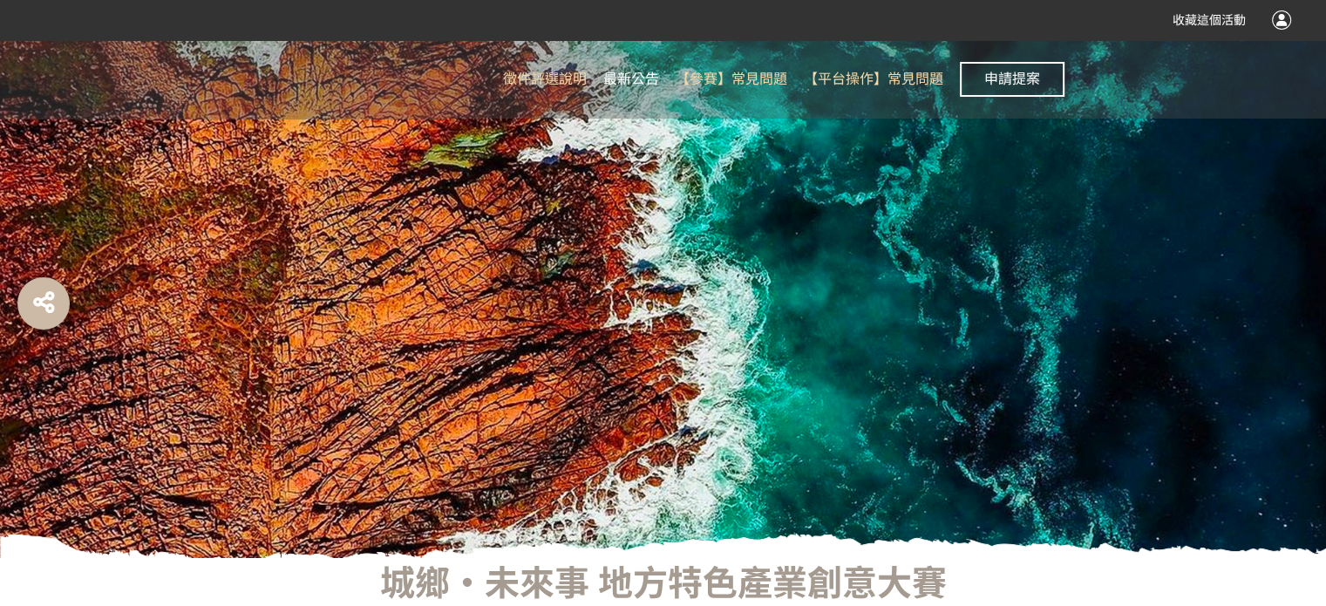
click at [633, 78] on span "最新公告" at bounding box center [631, 79] width 56 height 17
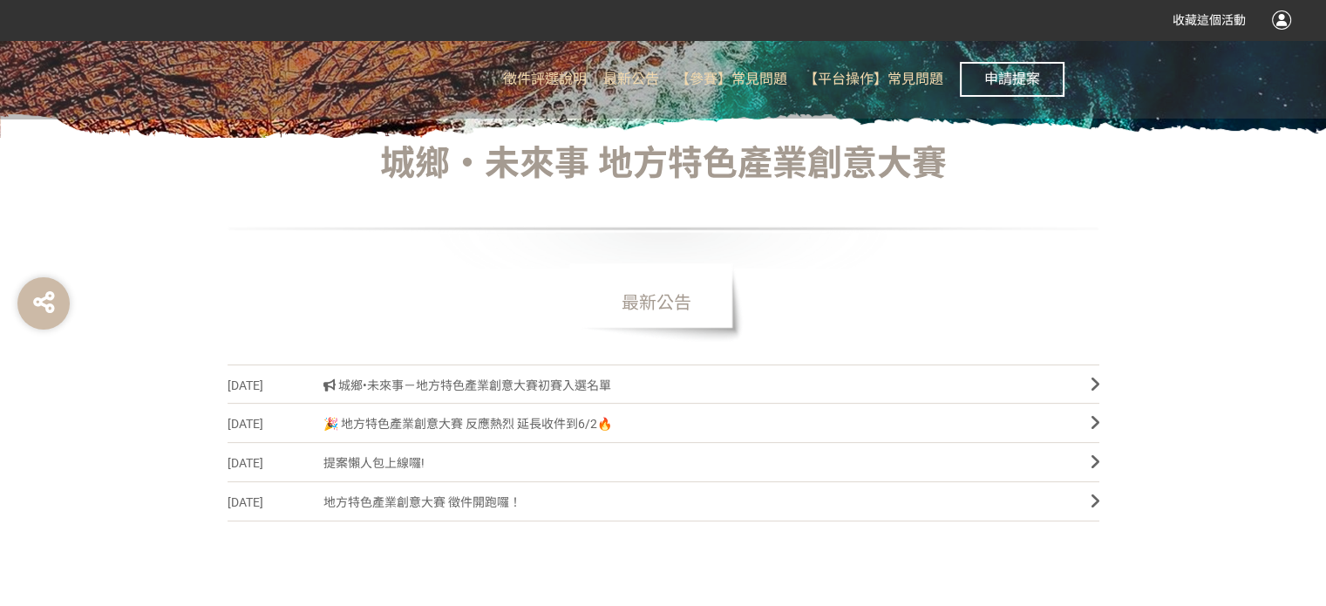
scroll to position [436, 0]
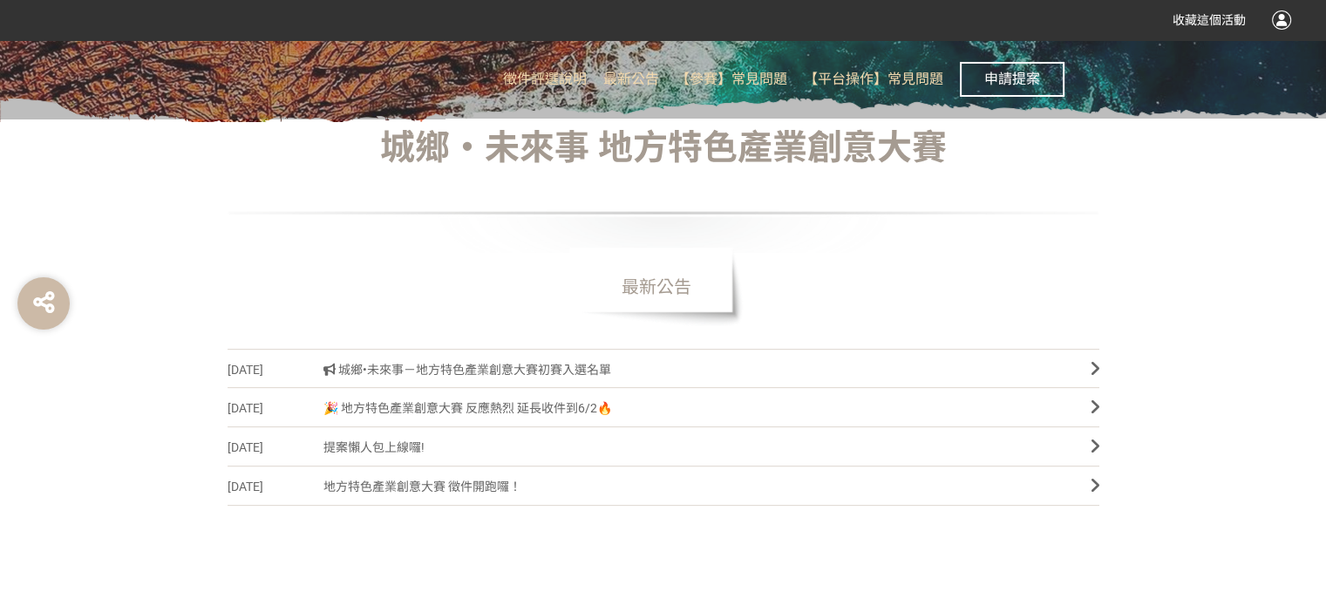
click at [552, 365] on span "城鄉•未來事－地方特色產業創意大賽初賽入選名單" at bounding box center [694, 370] width 741 height 39
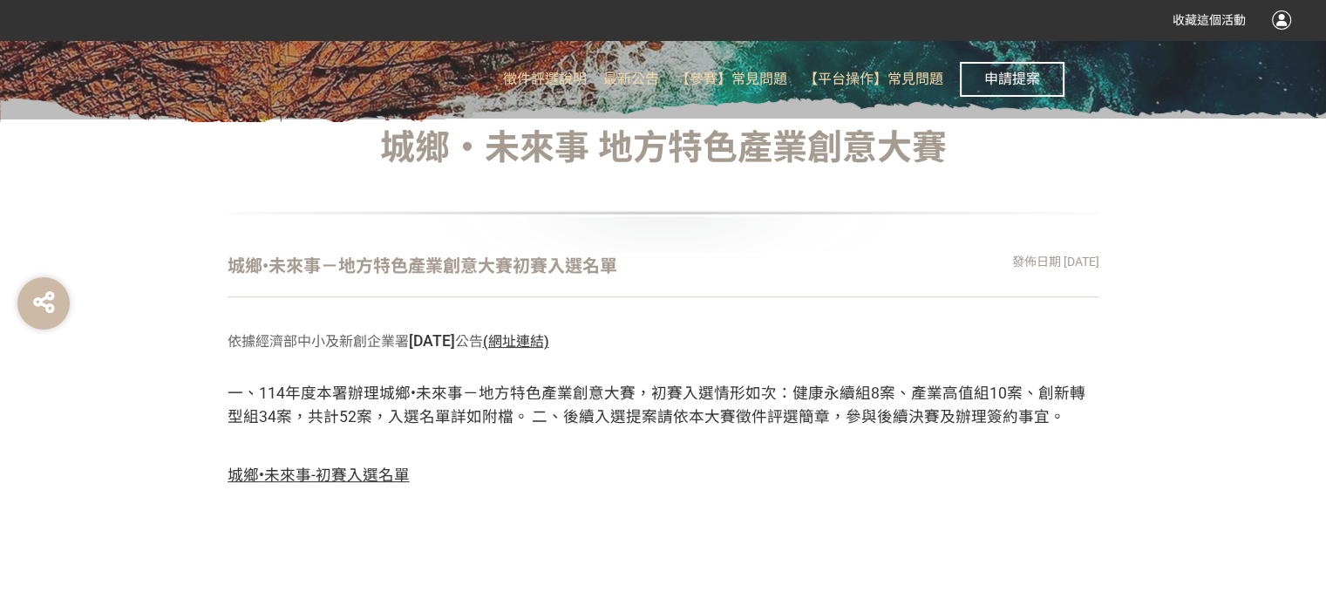
scroll to position [523, 0]
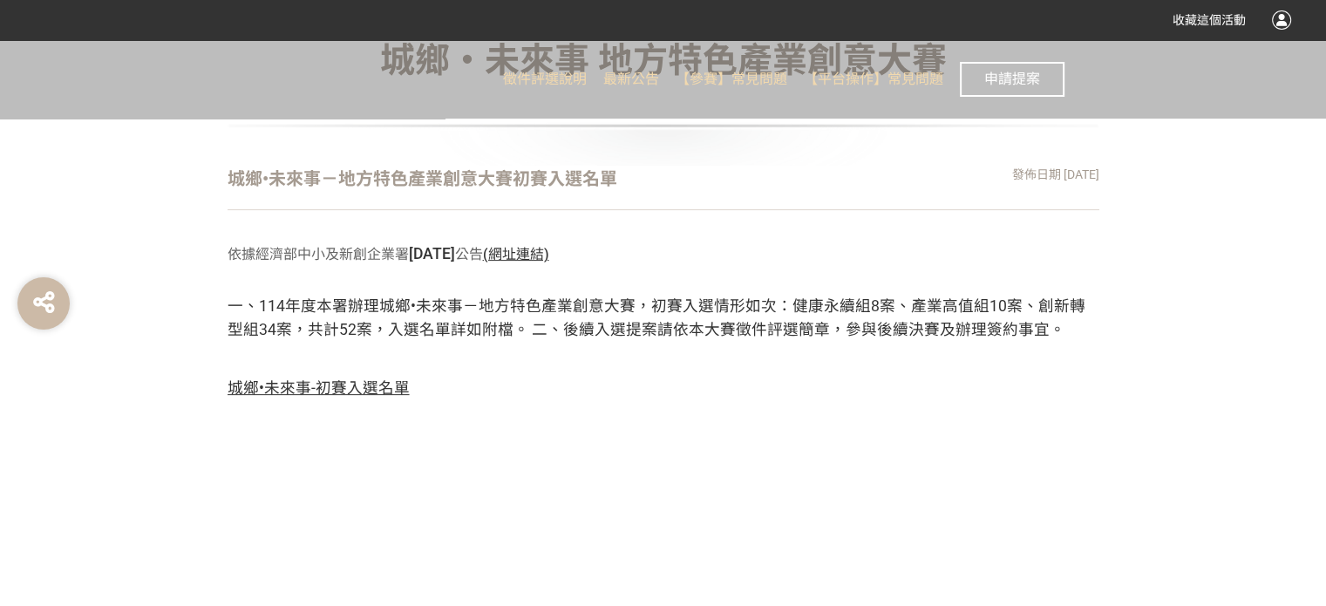
click at [360, 386] on span "城鄉•未來事-初賽入選名單" at bounding box center [319, 387] width 182 height 17
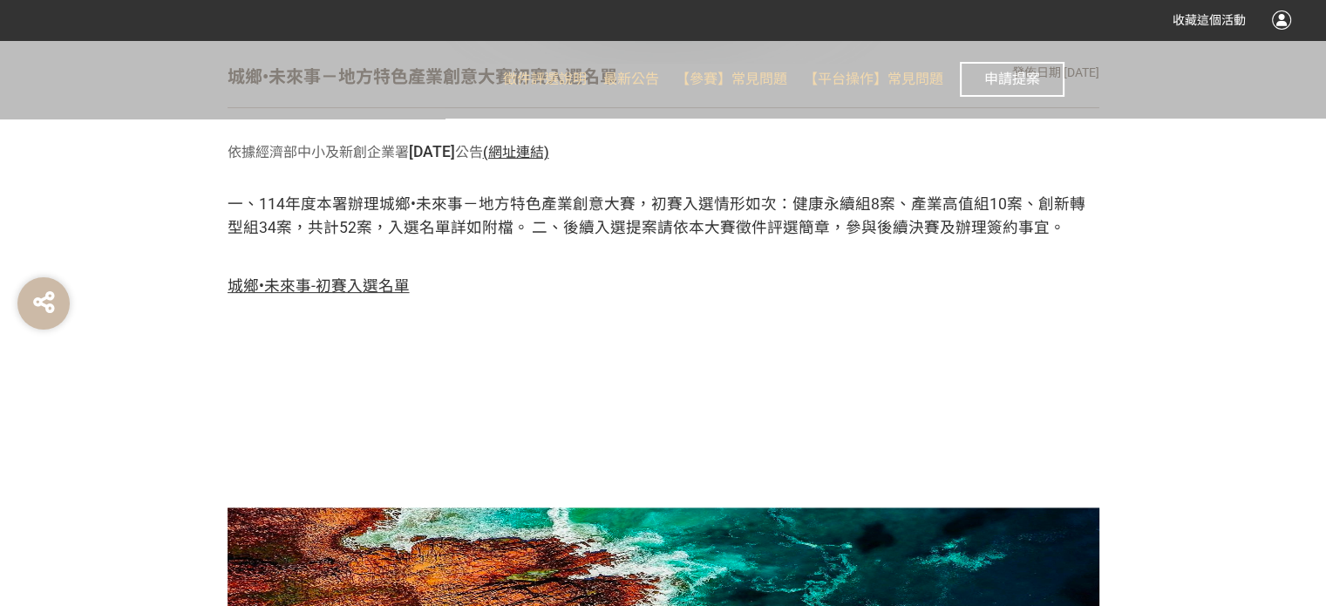
scroll to position [426, 0]
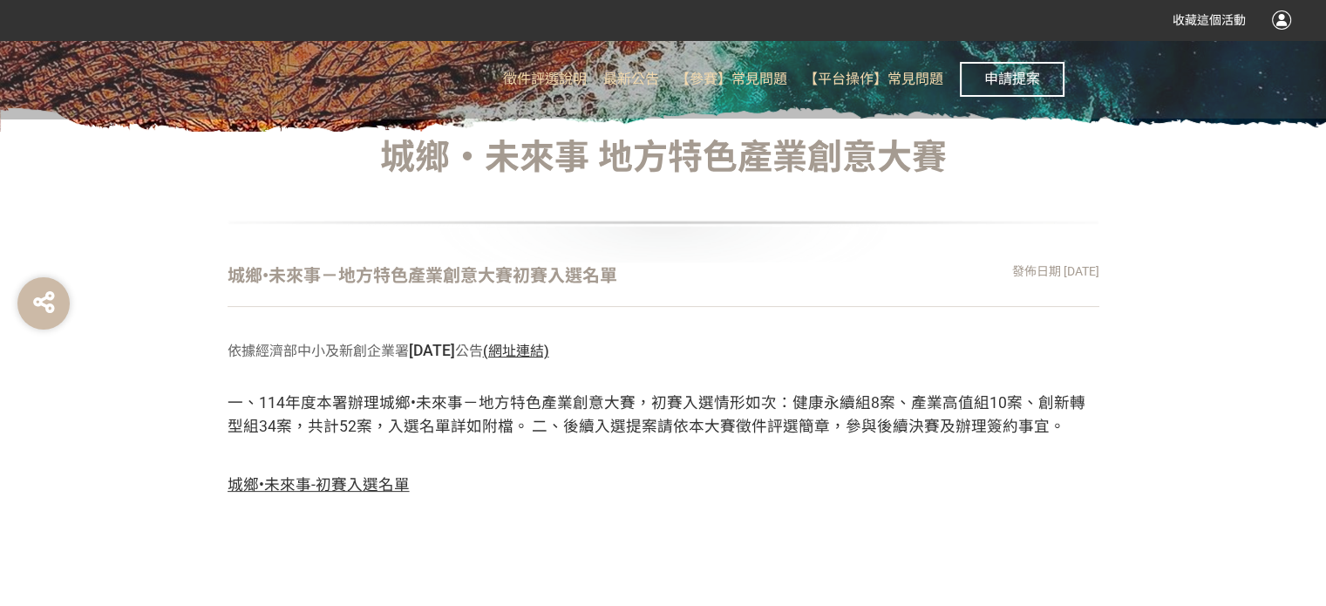
click at [544, 343] on link "(網址連結)" at bounding box center [516, 351] width 66 height 17
